Goal: Task Accomplishment & Management: Use online tool/utility

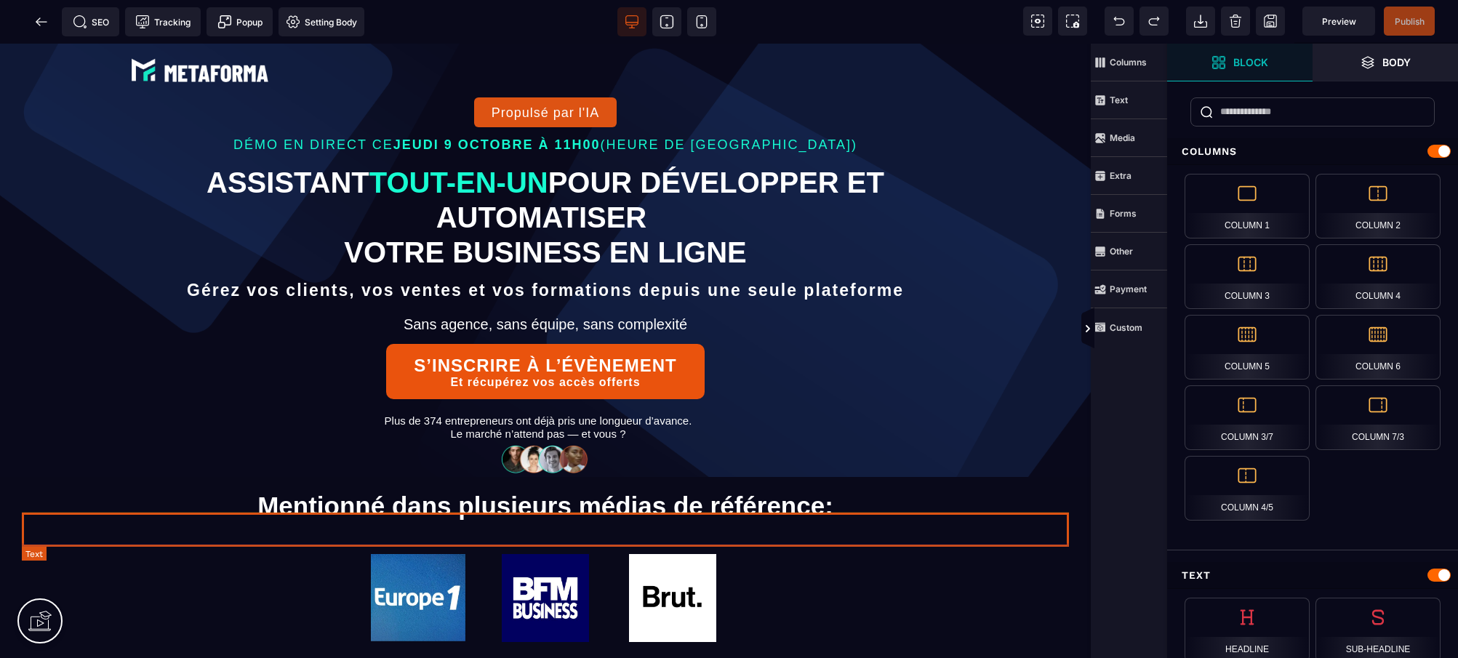
scroll to position [21, 0]
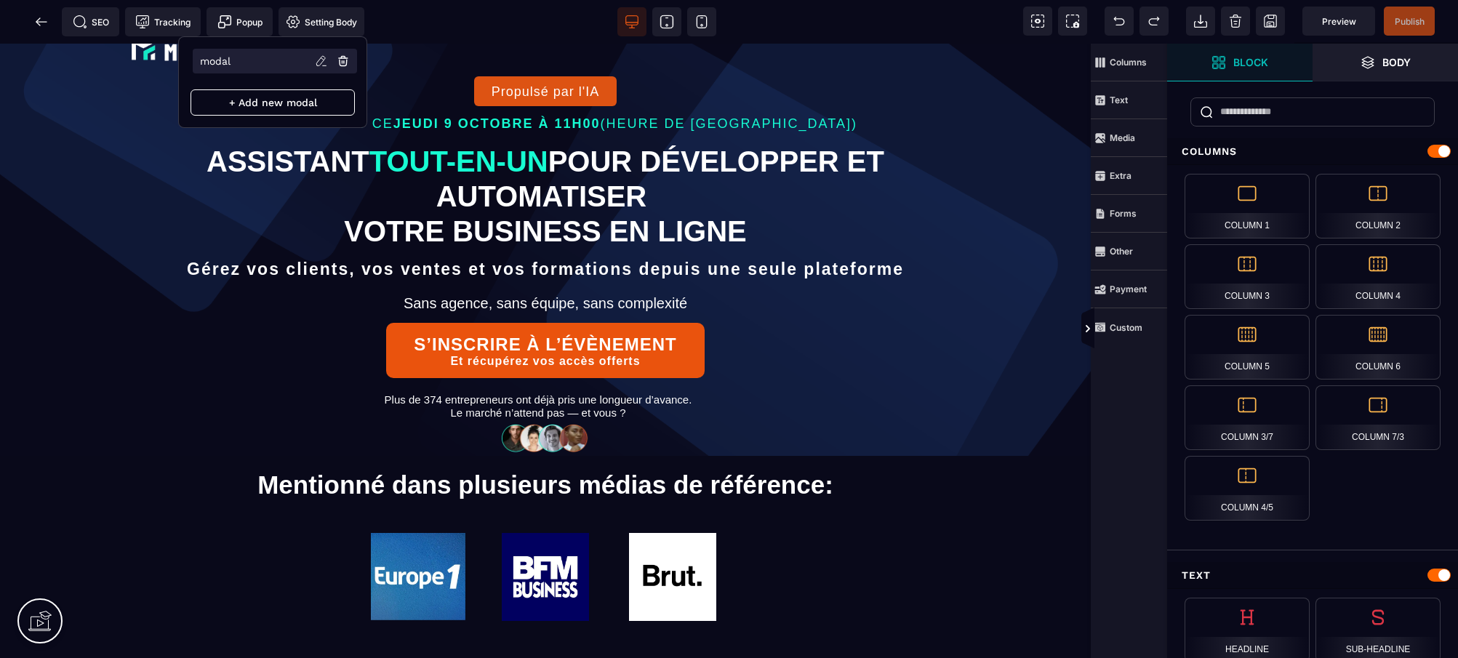
click at [234, 56] on li "modal" at bounding box center [275, 61] width 164 height 25
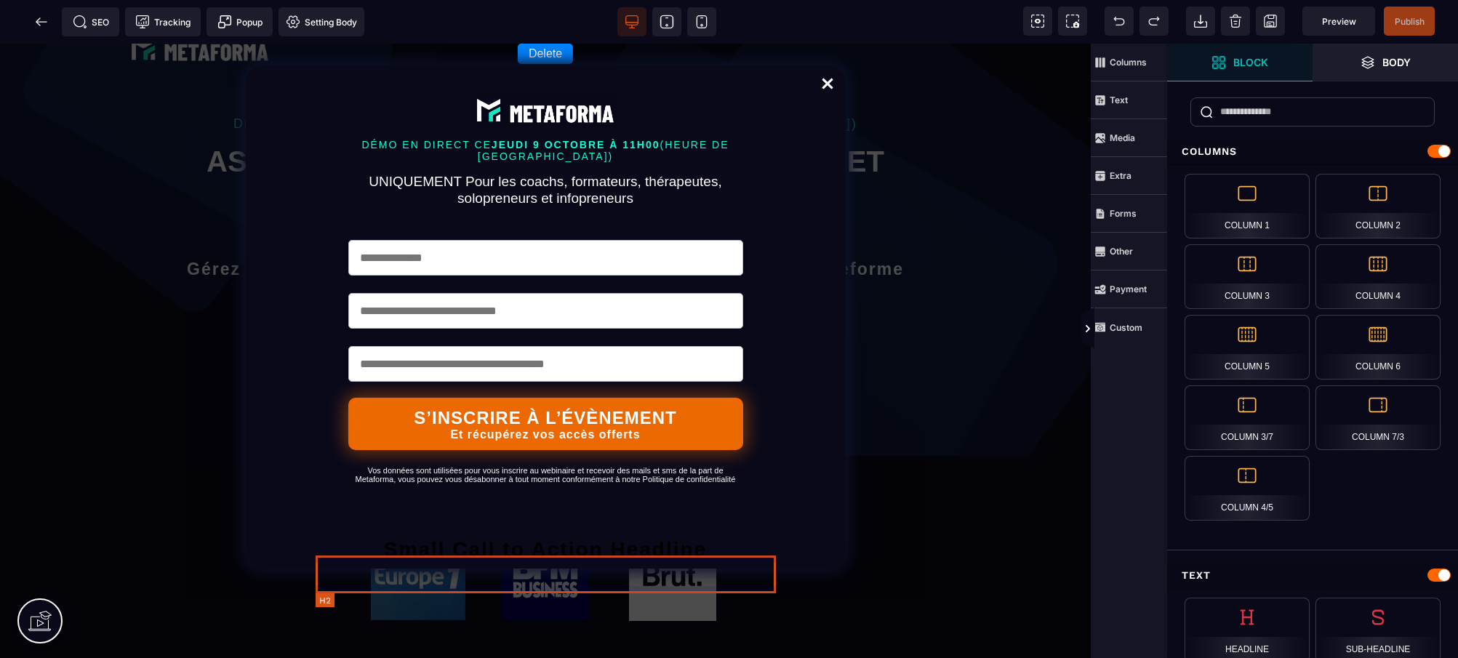
drag, startPoint x: 726, startPoint y: 570, endPoint x: 739, endPoint y: 571, distance: 13.1
click at [725, 569] on h2 "Small Call to Action Headline" at bounding box center [546, 550] width 460 height 38
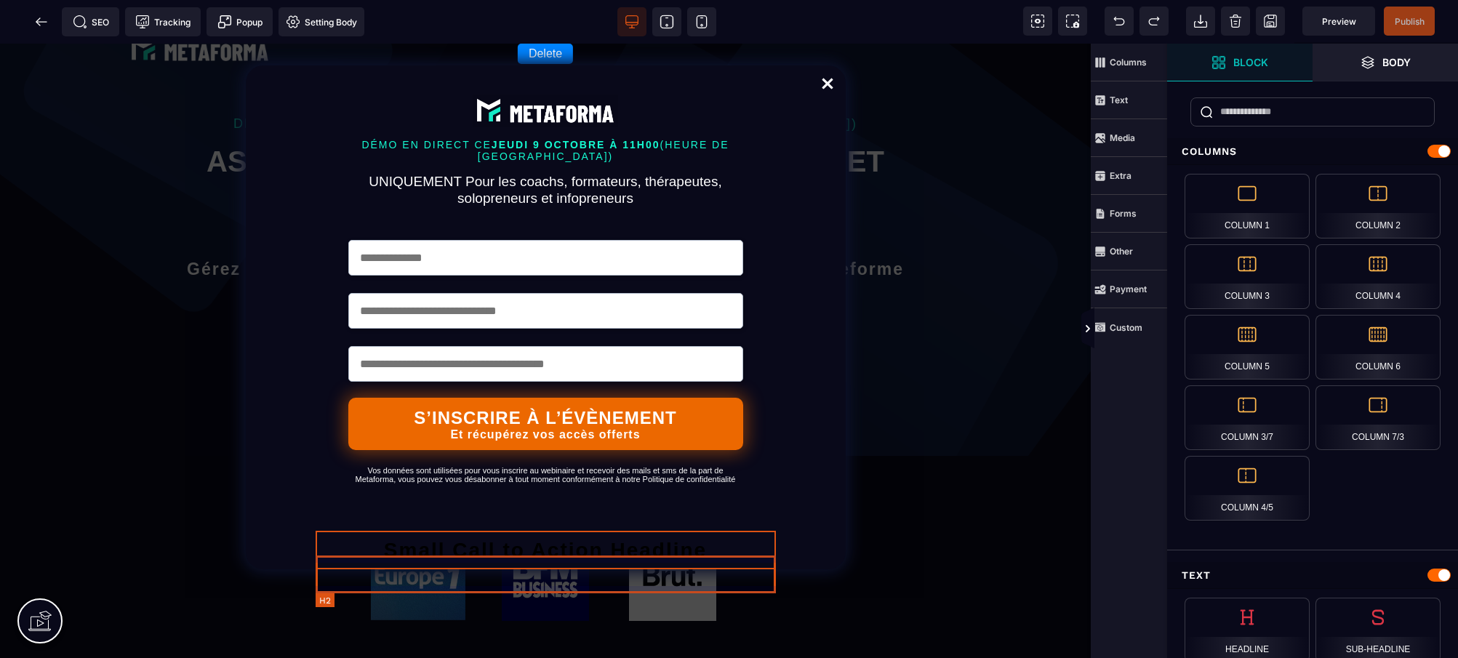
select select "***"
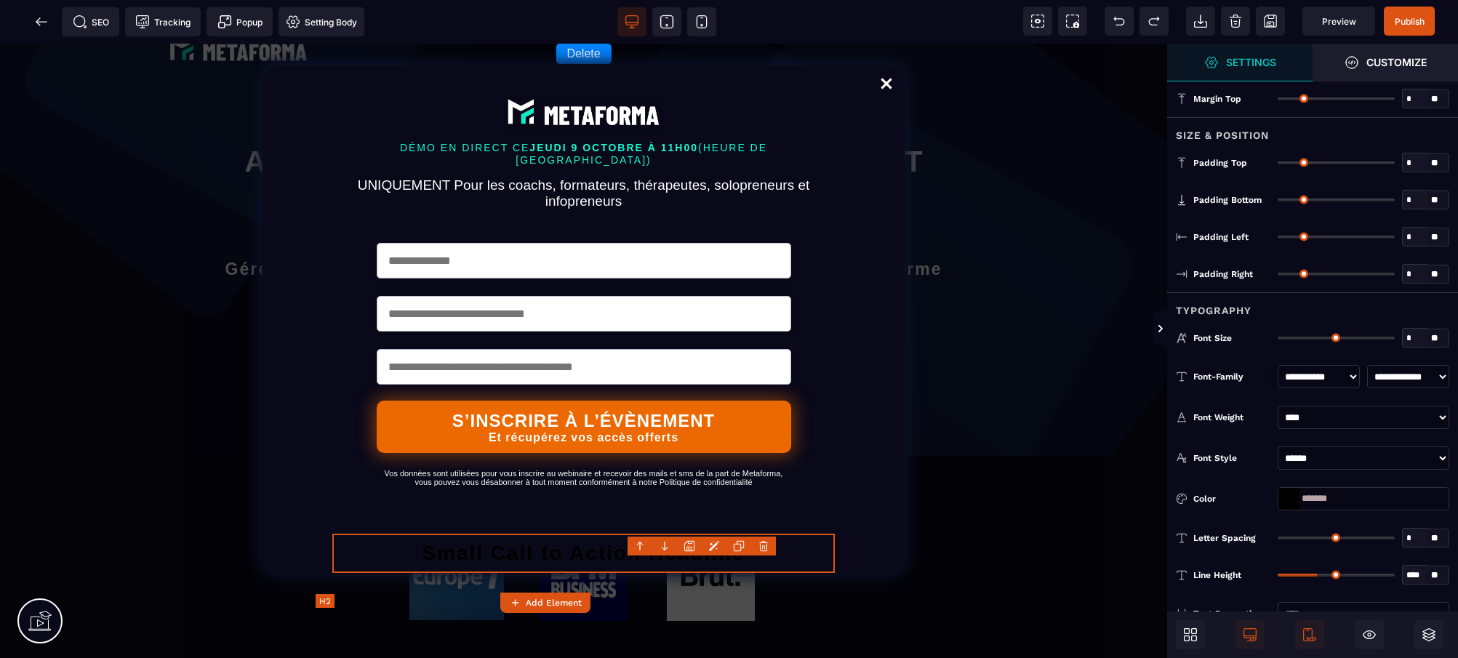
type input "*"
type input "**"
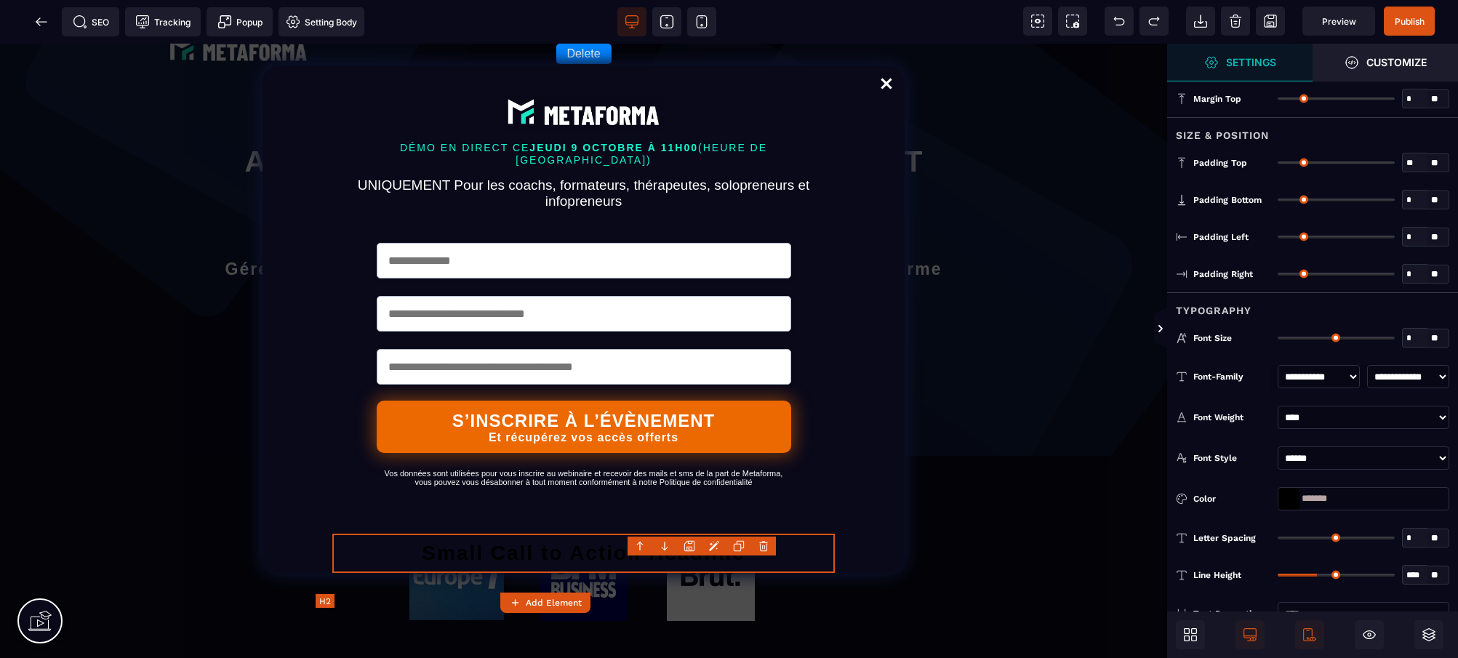
type input "*"
type input "**"
type input "*"
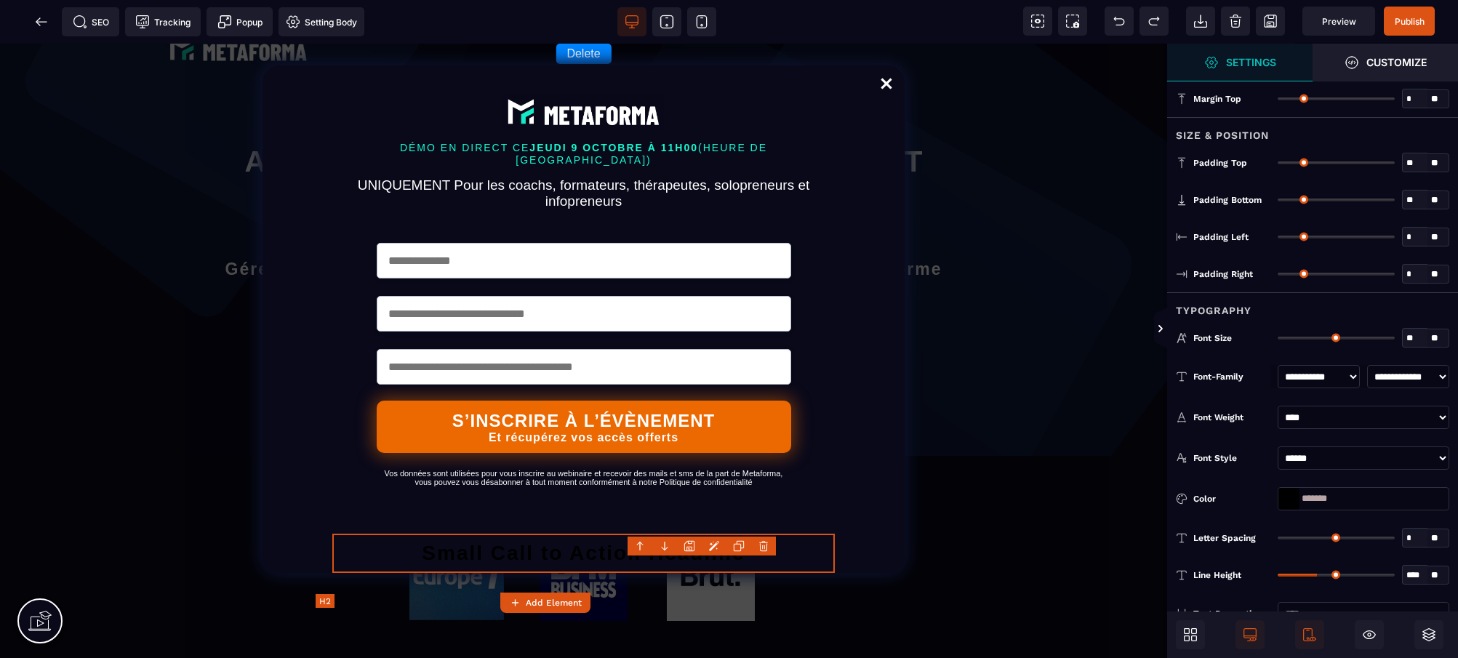
type input "*"
type input "**"
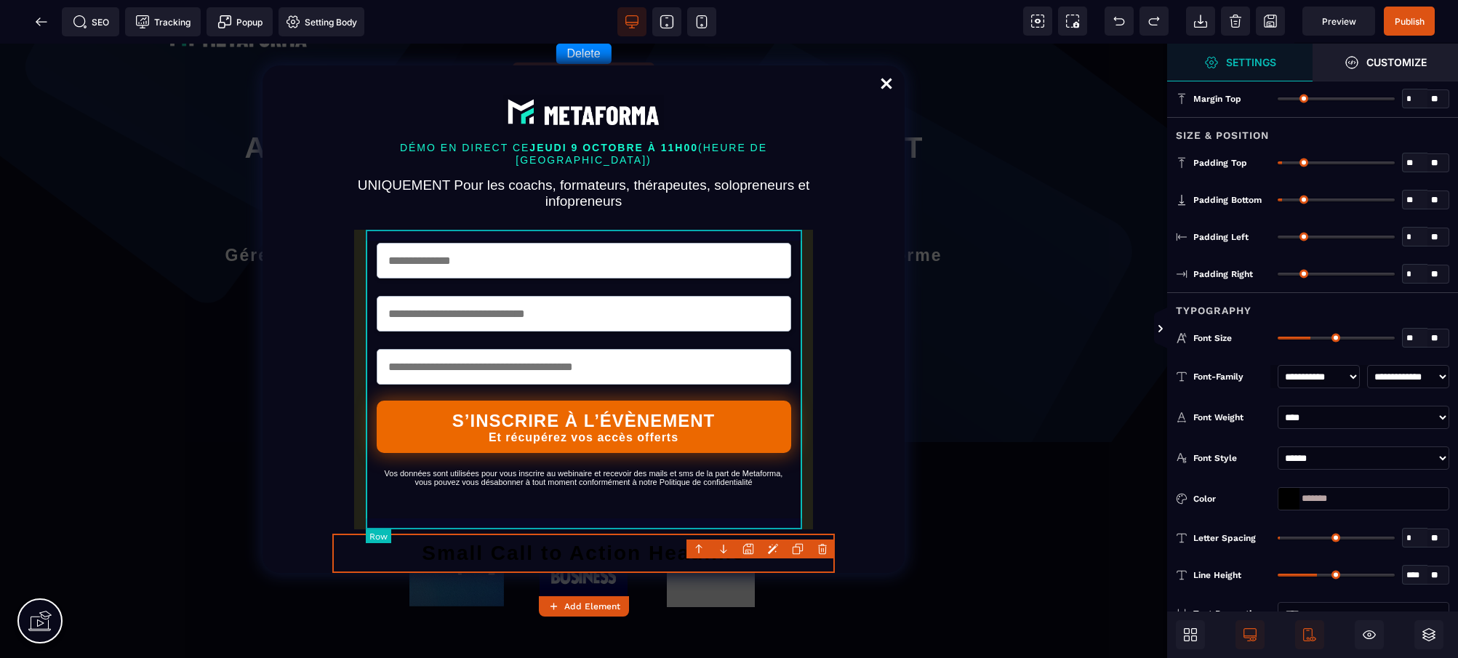
scroll to position [88, 0]
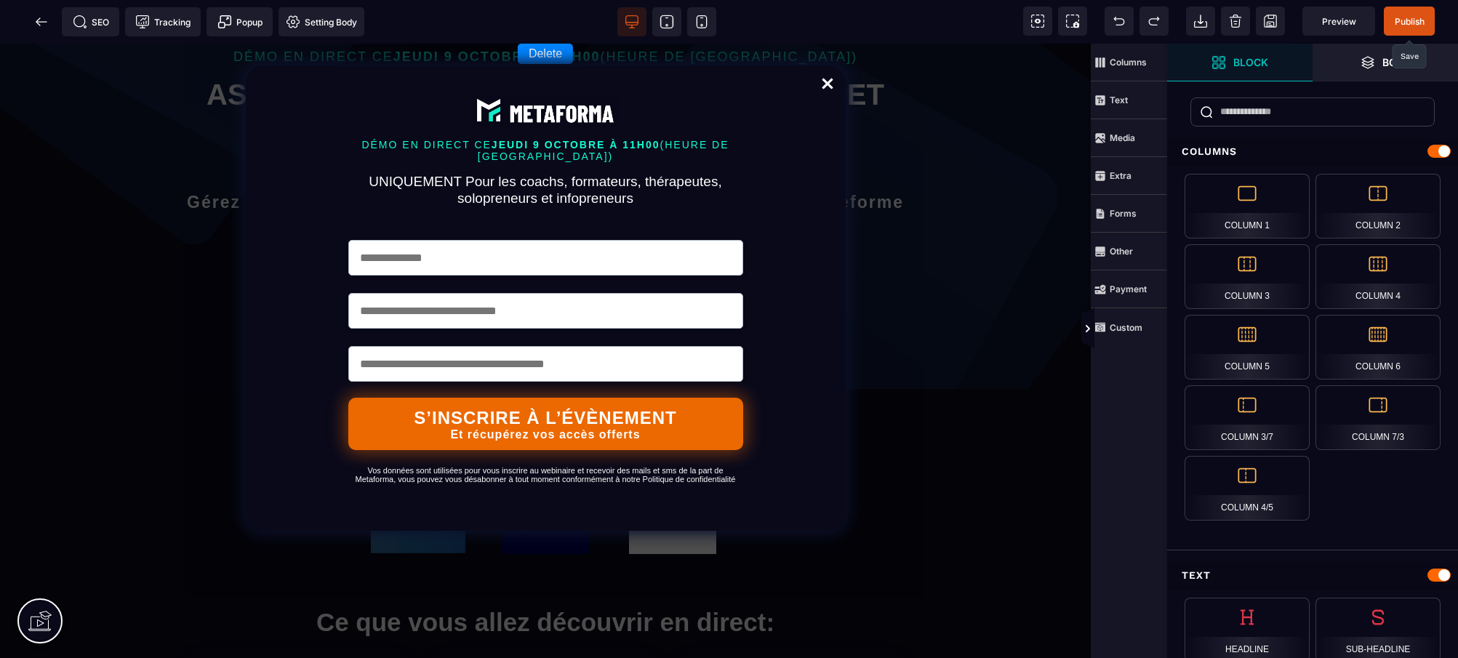
click at [1396, 22] on span "Publish" at bounding box center [1410, 21] width 30 height 11
click at [33, 19] on span at bounding box center [41, 21] width 29 height 29
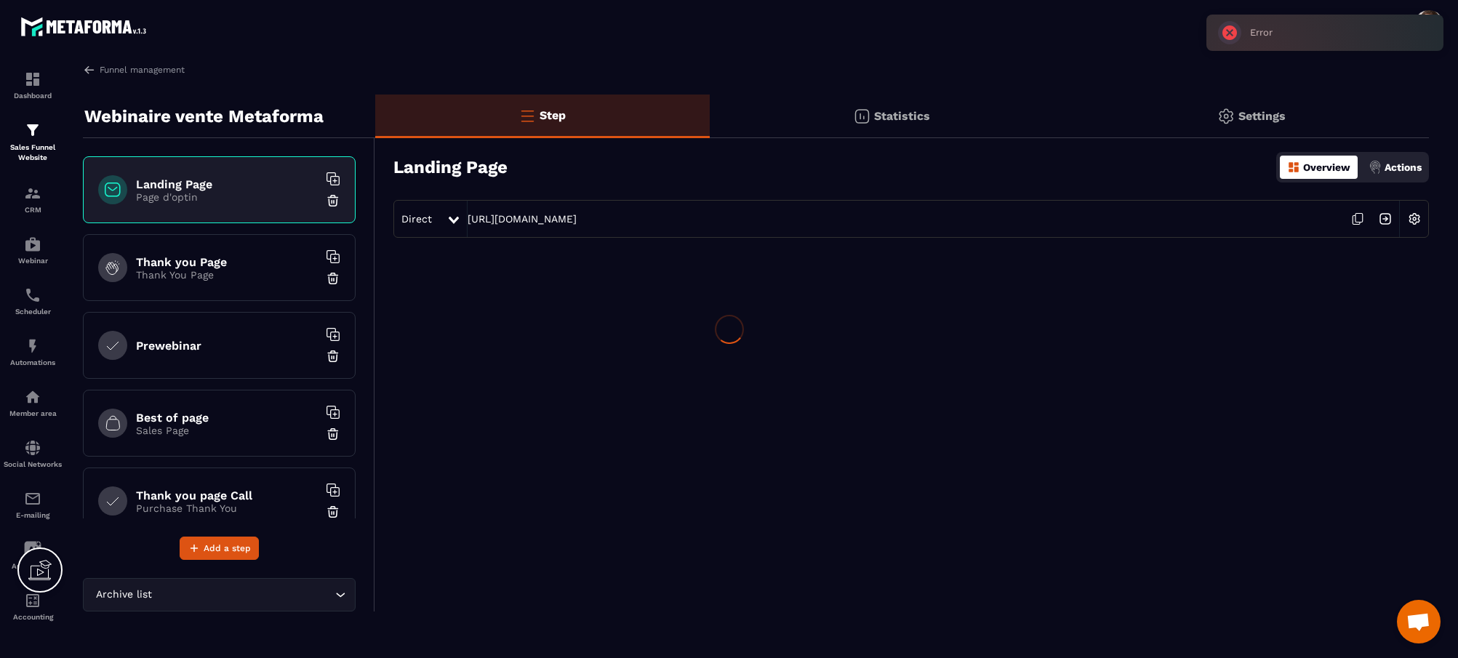
drag, startPoint x: 1246, startPoint y: 43, endPoint x: 1457, endPoint y: 52, distance: 211.0
click at [1443, 50] on div "Error ×" at bounding box center [1324, 33] width 237 height 36
drag, startPoint x: 1281, startPoint y: 36, endPoint x: 1457, endPoint y: 49, distance: 176.5
click at [1443, 49] on div "Error ×" at bounding box center [1324, 33] width 237 height 36
click at [1429, 28] on body "Dashboard Sales Funnel Website CRM Webinar Scheduler Automations Member area So…" at bounding box center [729, 329] width 1458 height 658
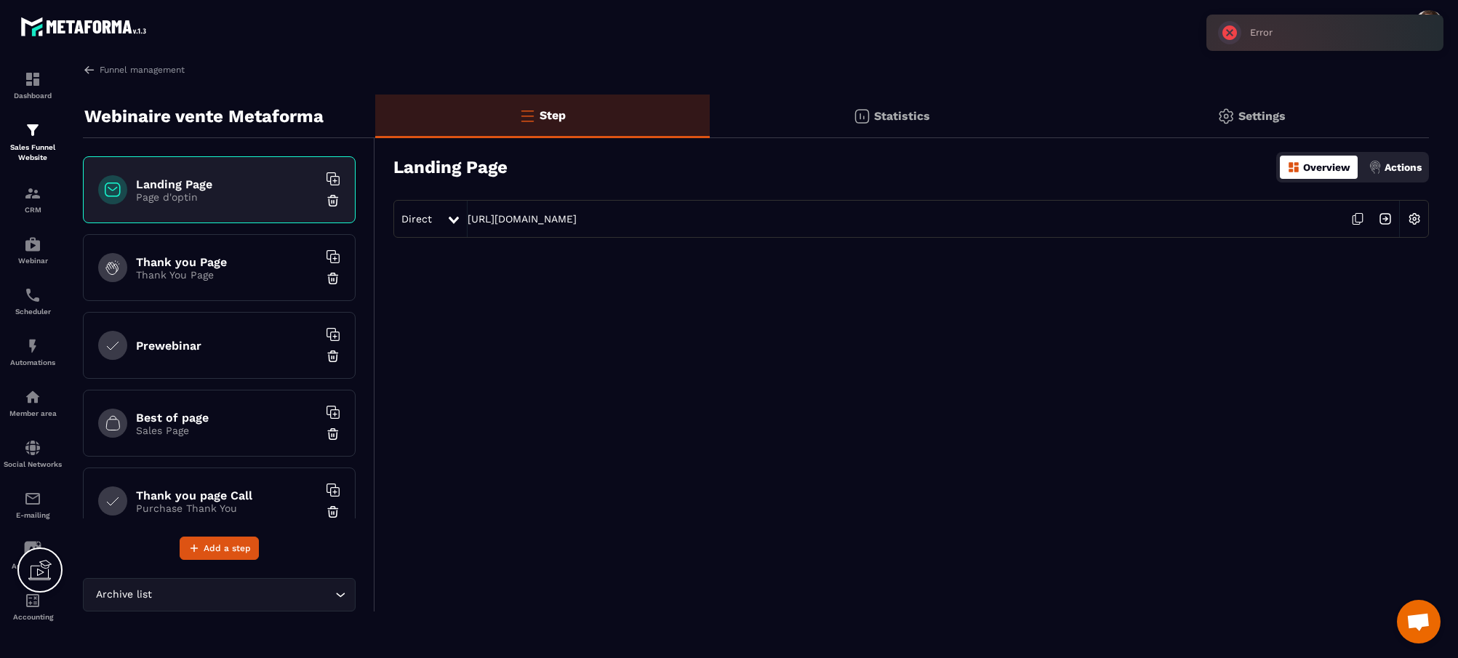
click at [114, 289] on div "Thank you Page Thank You Page" at bounding box center [219, 267] width 273 height 67
